Goal: Information Seeking & Learning: Find specific fact

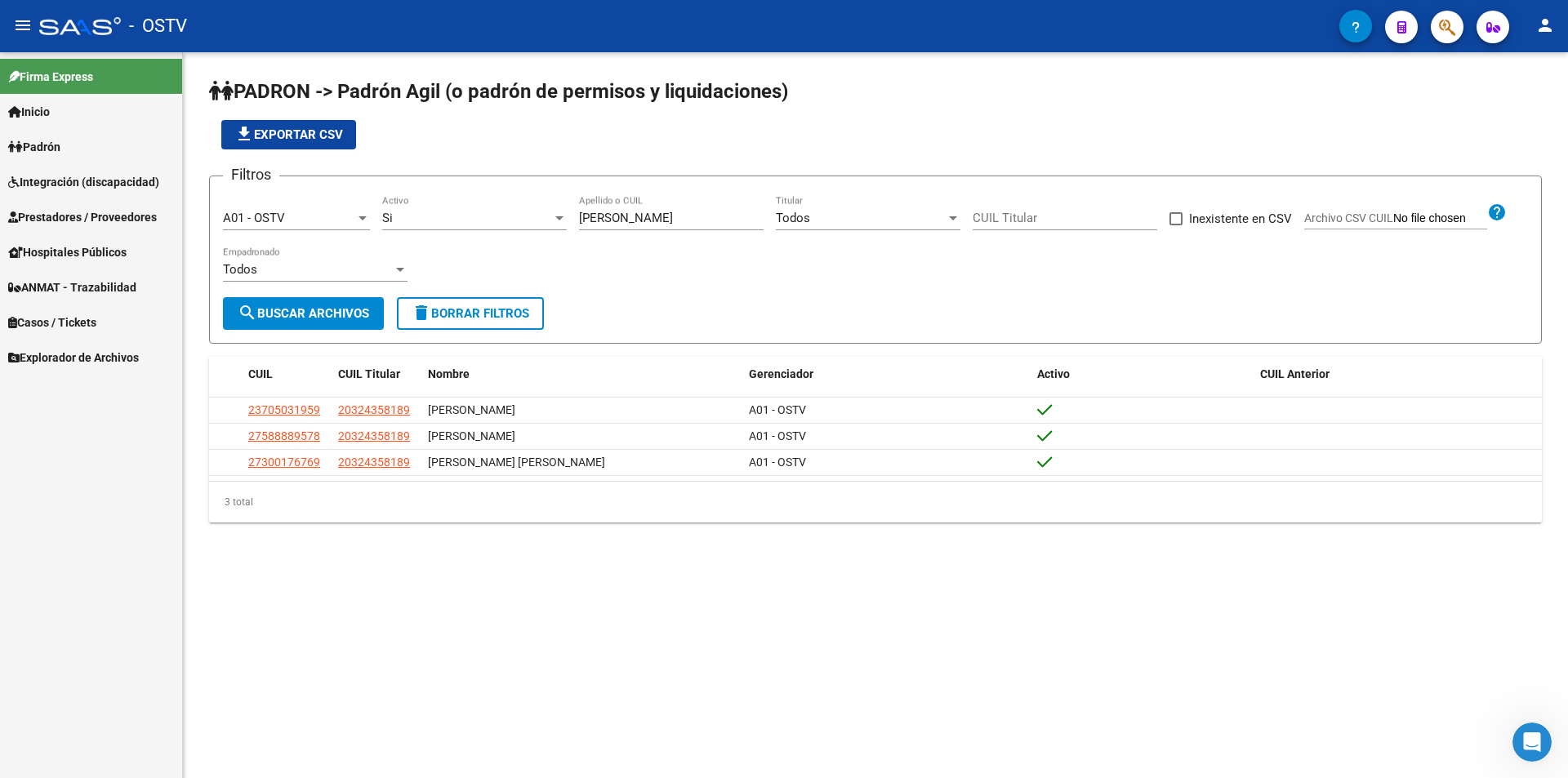
click at [478, 142] on div "file_download Exportar CSV" at bounding box center [875, 134] width 1332 height 29
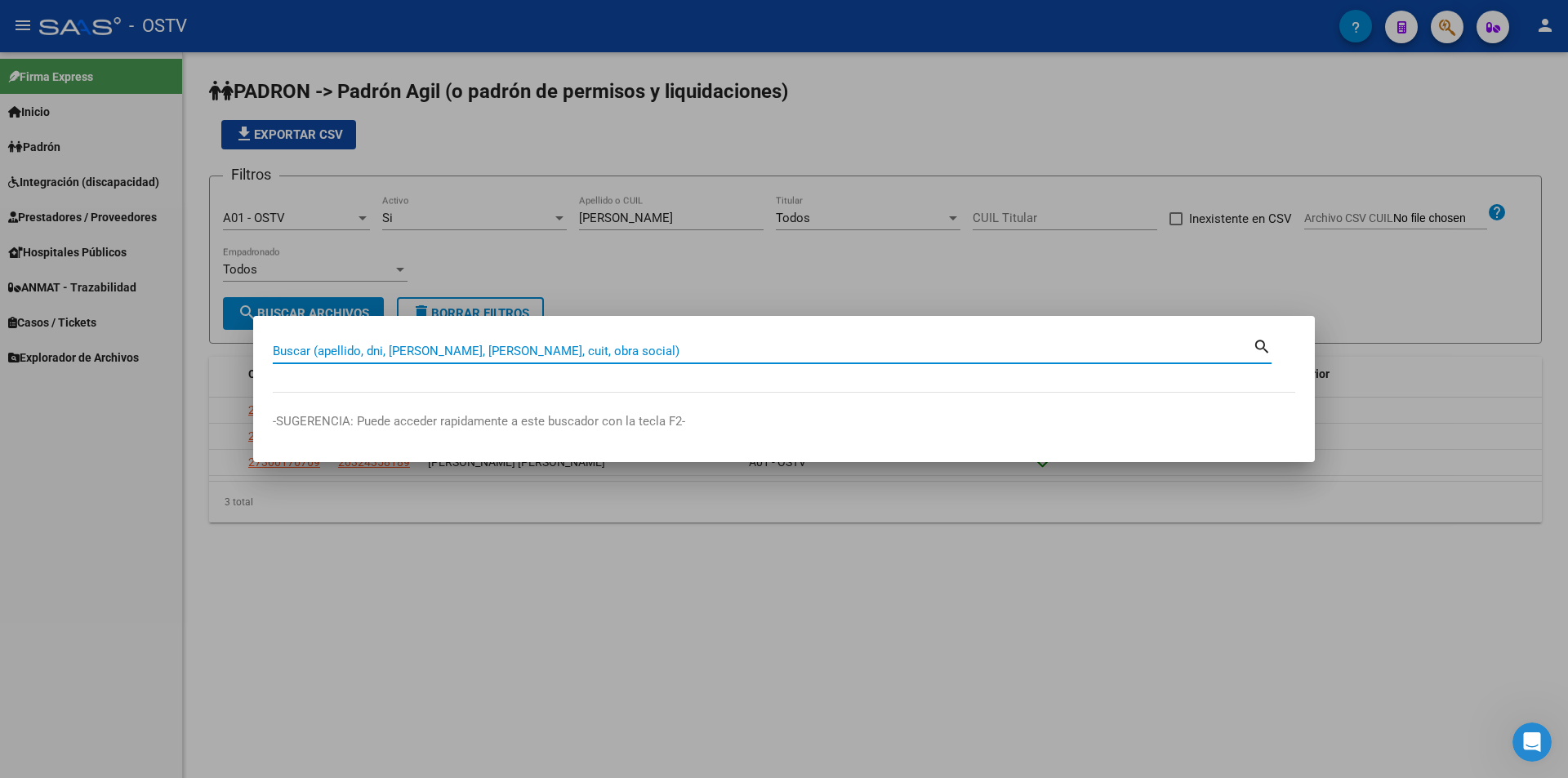
paste input "25897488"
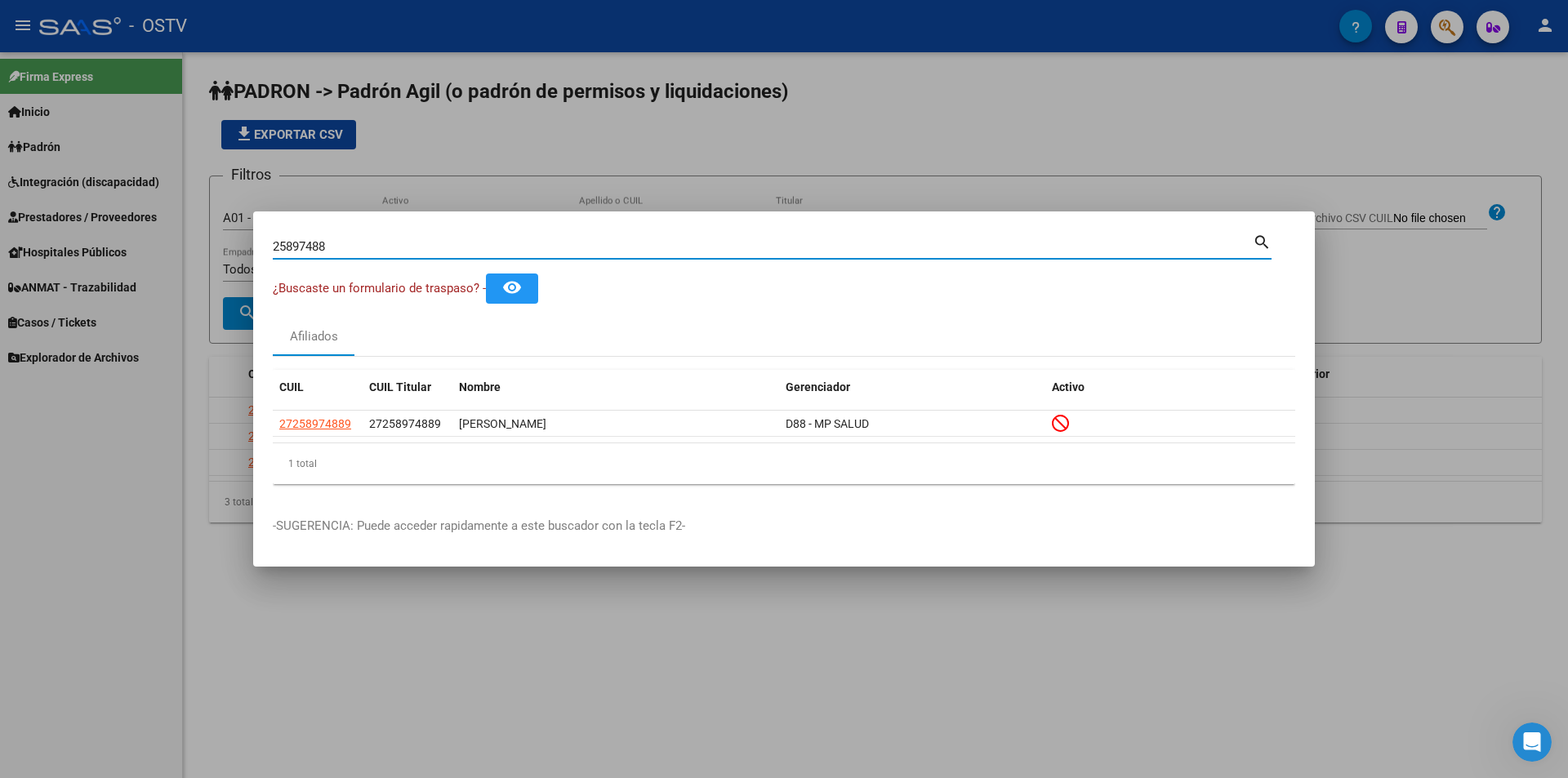
drag, startPoint x: 341, startPoint y: 247, endPoint x: 0, endPoint y: 225, distance: 341.7
click at [0, 225] on div "25897488 Buscar (apellido, dni, cuil, nro traspaso, cuit, obra social) search ¿…" at bounding box center [784, 389] width 1568 height 778
paste input "37142957"
type input "37142957"
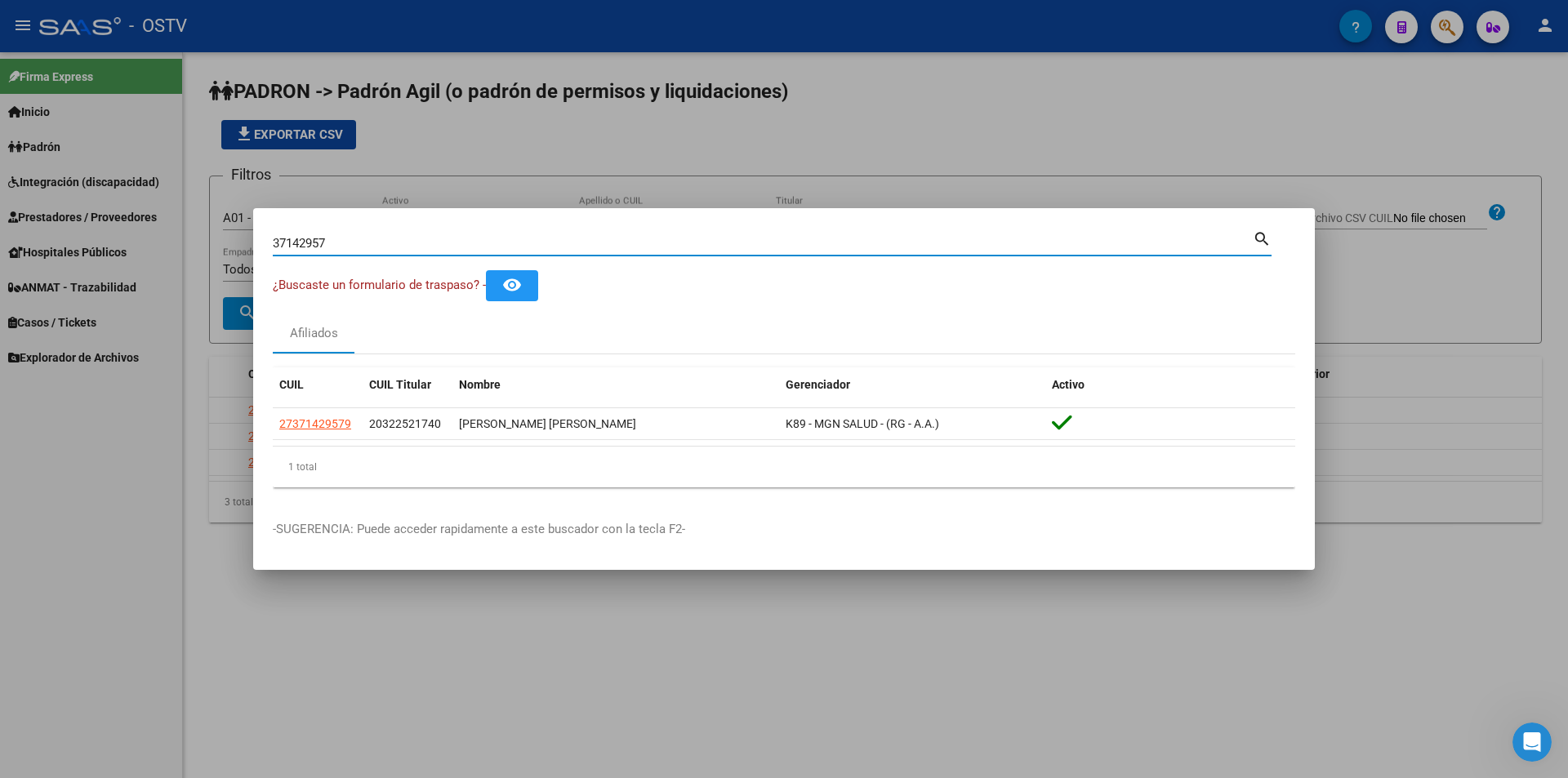
click at [438, 142] on div at bounding box center [784, 389] width 1568 height 778
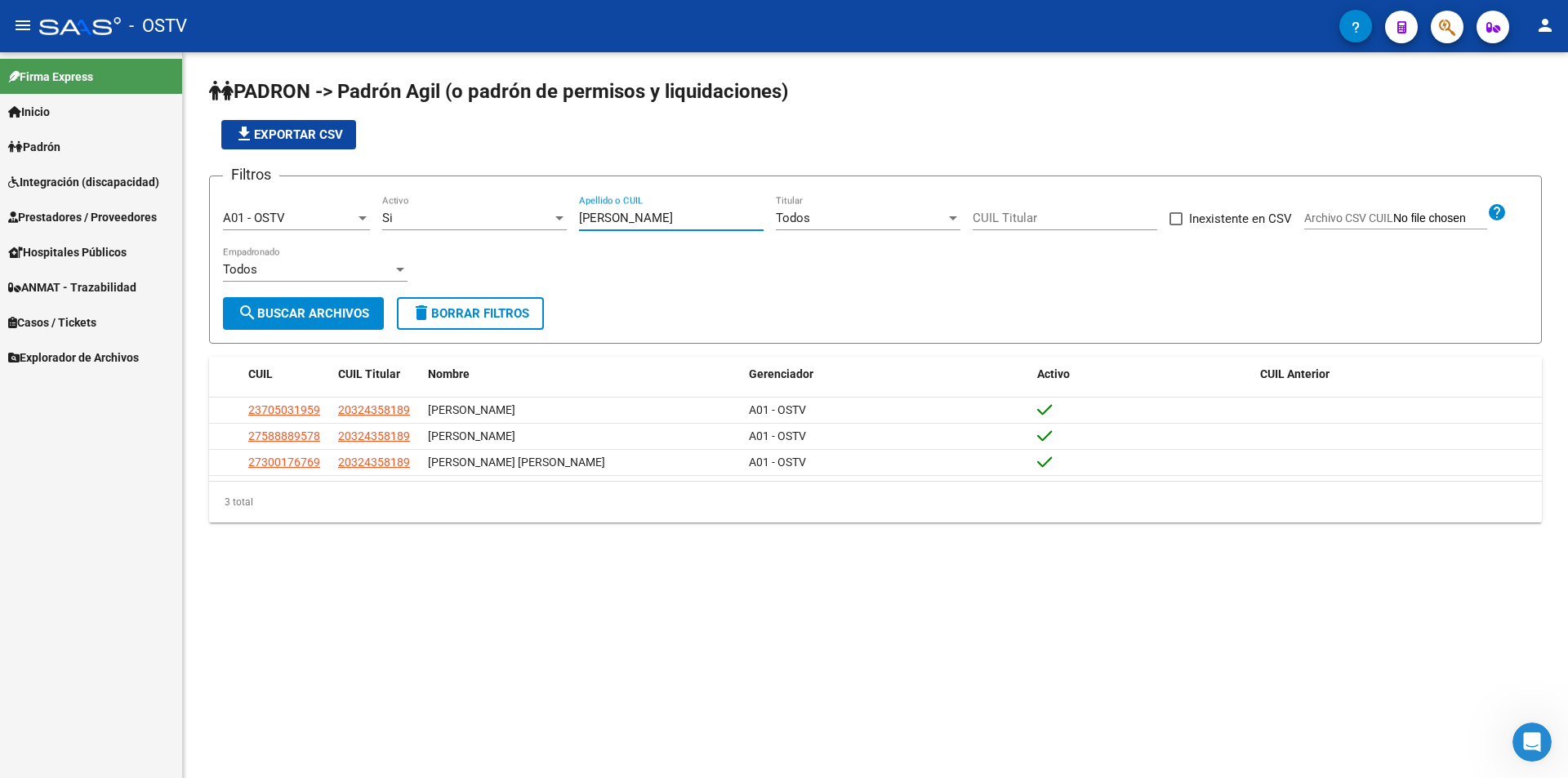
drag, startPoint x: 616, startPoint y: 217, endPoint x: 544, endPoint y: 221, distance: 72.1
click at [544, 221] on div "Filtros A01 - OSTV Seleccionar Gerenciador Si Activo [PERSON_NAME] Apellido o C…" at bounding box center [875, 243] width 1305 height 108
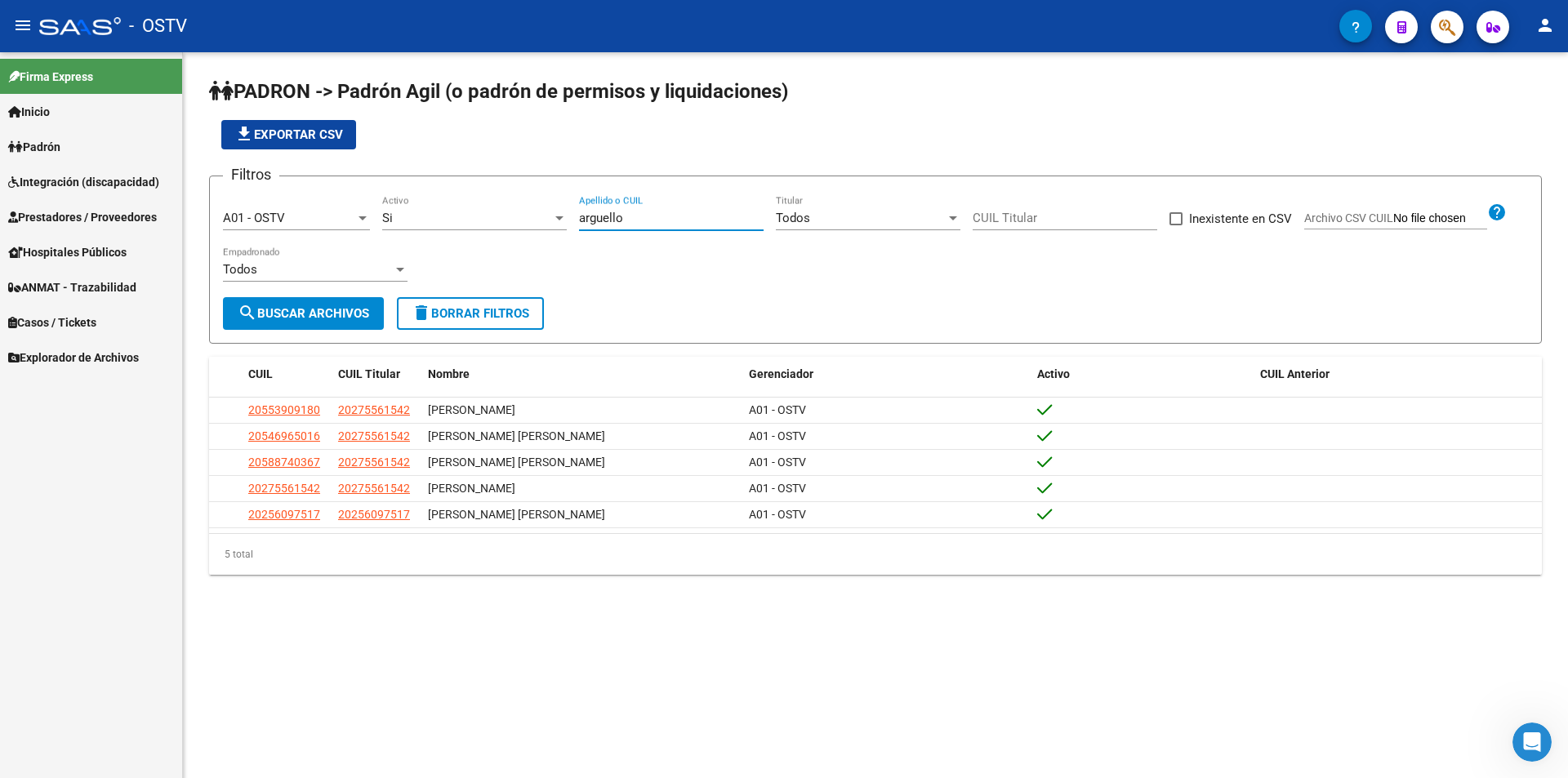
type input "arguello"
drag, startPoint x: 649, startPoint y: 213, endPoint x: 394, endPoint y: 197, distance: 255.5
click at [397, 197] on div "Filtros A01 - OSTV Seleccionar Gerenciador Si Activo [PERSON_NAME] Apellido o C…" at bounding box center [875, 243] width 1305 height 108
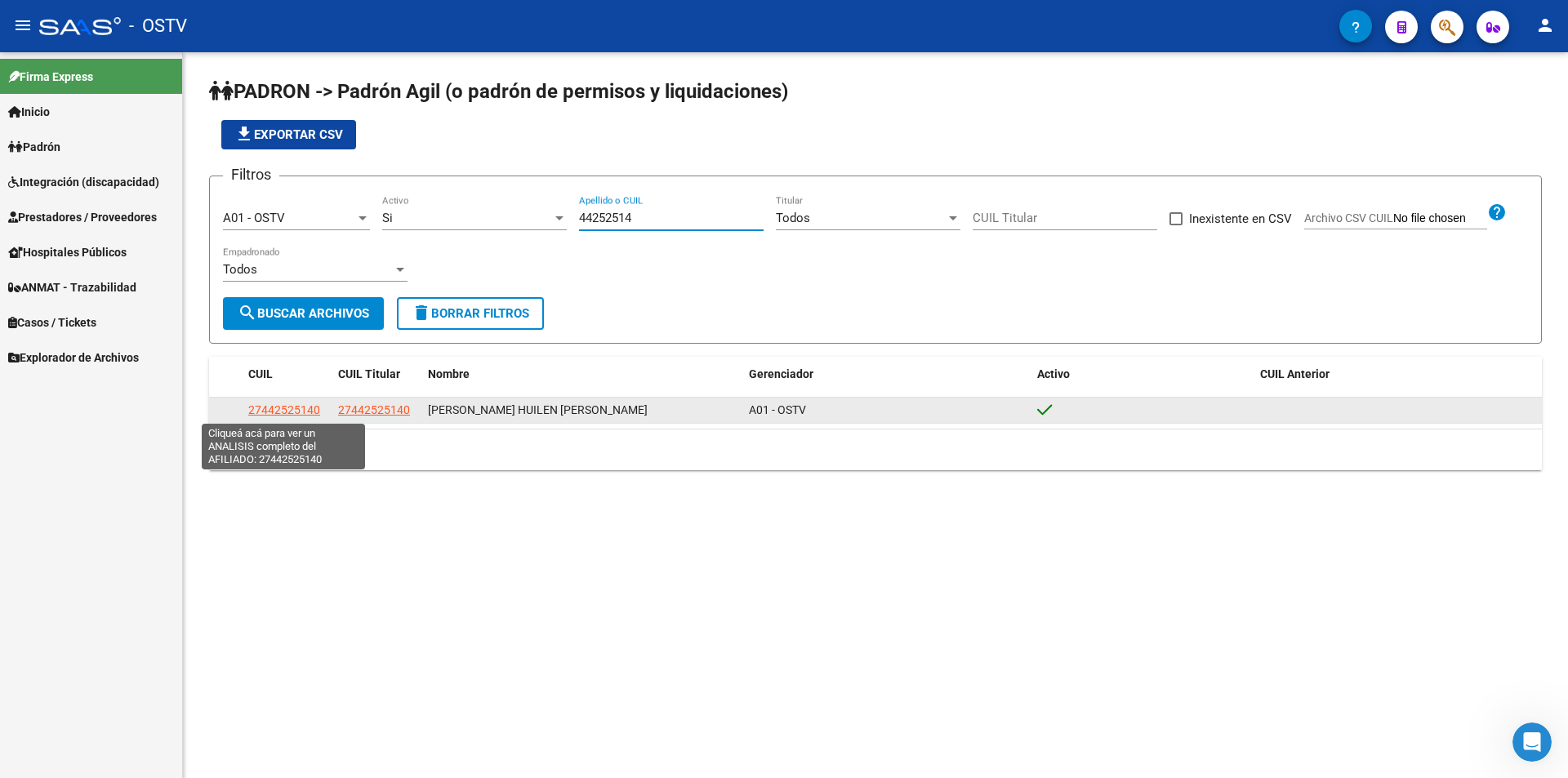
type input "44252514"
click at [312, 407] on span "27442525140" at bounding box center [284, 410] width 72 height 13
type textarea "27442525140"
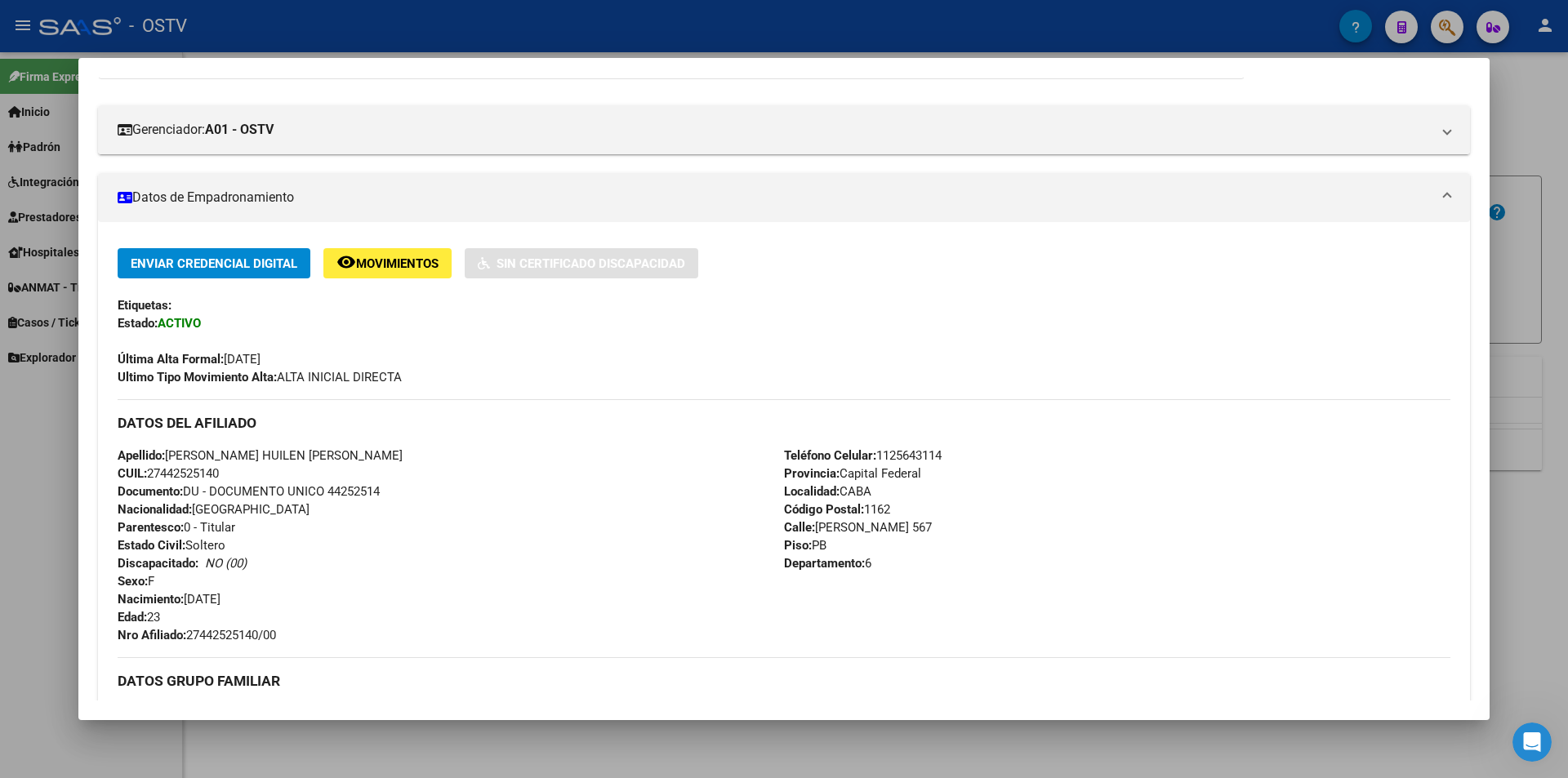
scroll to position [408, 0]
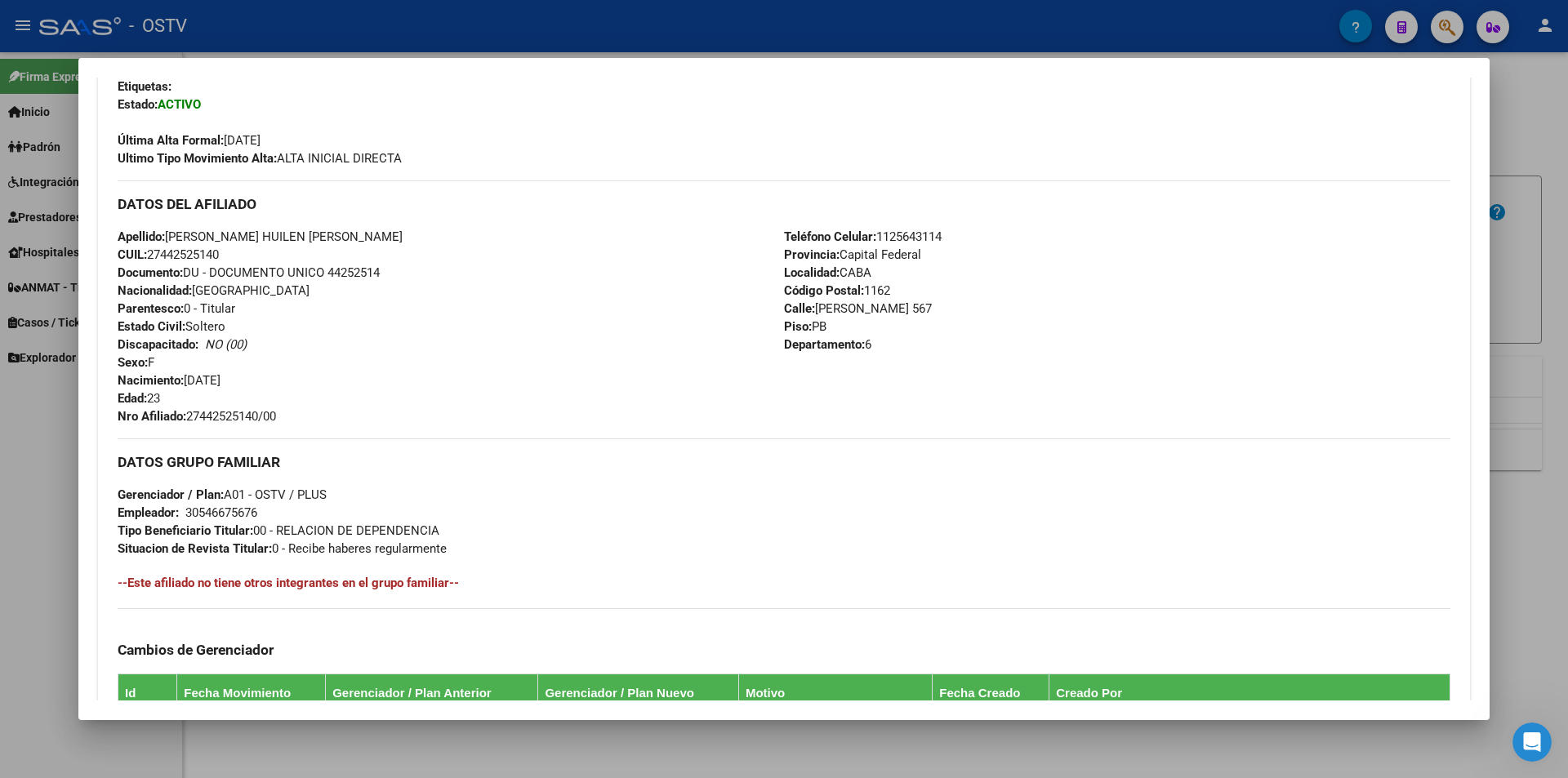
drag, startPoint x: 186, startPoint y: 416, endPoint x: 214, endPoint y: 416, distance: 28.0
click at [214, 416] on span "Nro Afiliado: 27442525140/00" at bounding box center [197, 416] width 158 height 15
drag, startPoint x: 190, startPoint y: 416, endPoint x: 338, endPoint y: 416, distance: 148.0
click at [338, 416] on div "Apellido: [PERSON_NAME] HUILEN [PERSON_NAME] CUIL: 27442525140 Documento: DU - …" at bounding box center [450, 327] width 666 height 197
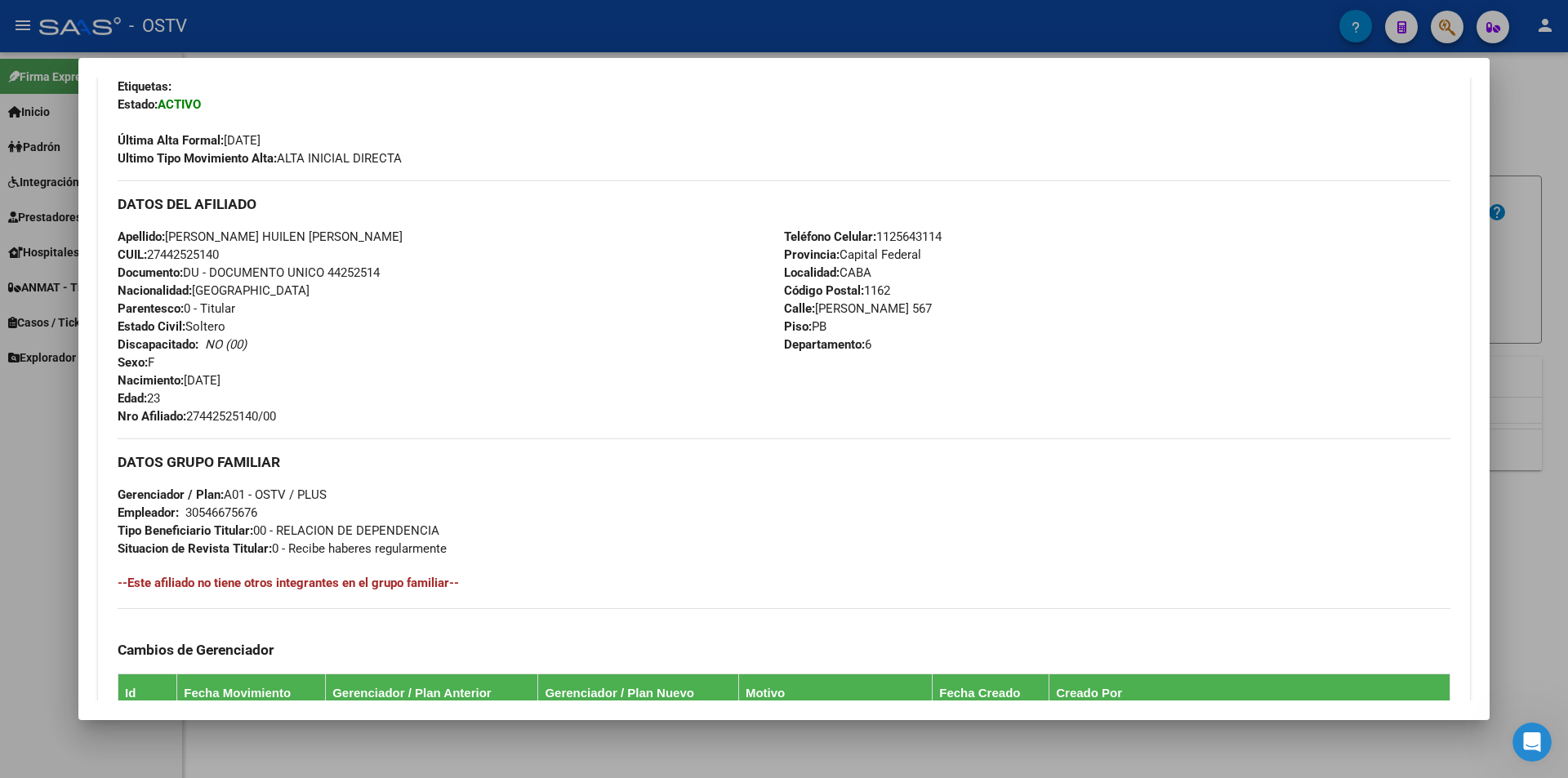
copy span "27442525140/00"
